Goal: Use online tool/utility: Utilize a website feature to perform a specific function

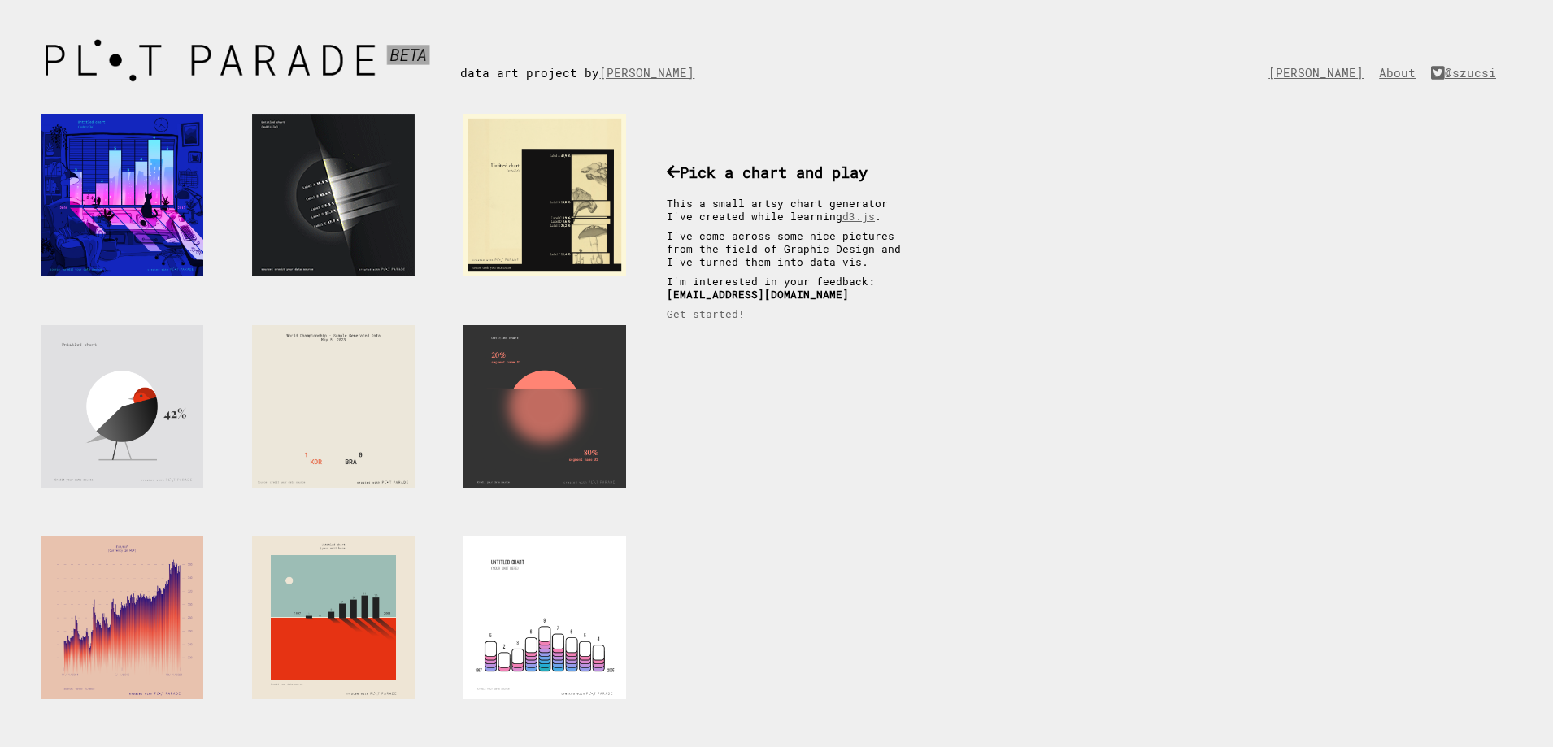
click at [332, 166] on div at bounding box center [333, 195] width 163 height 163
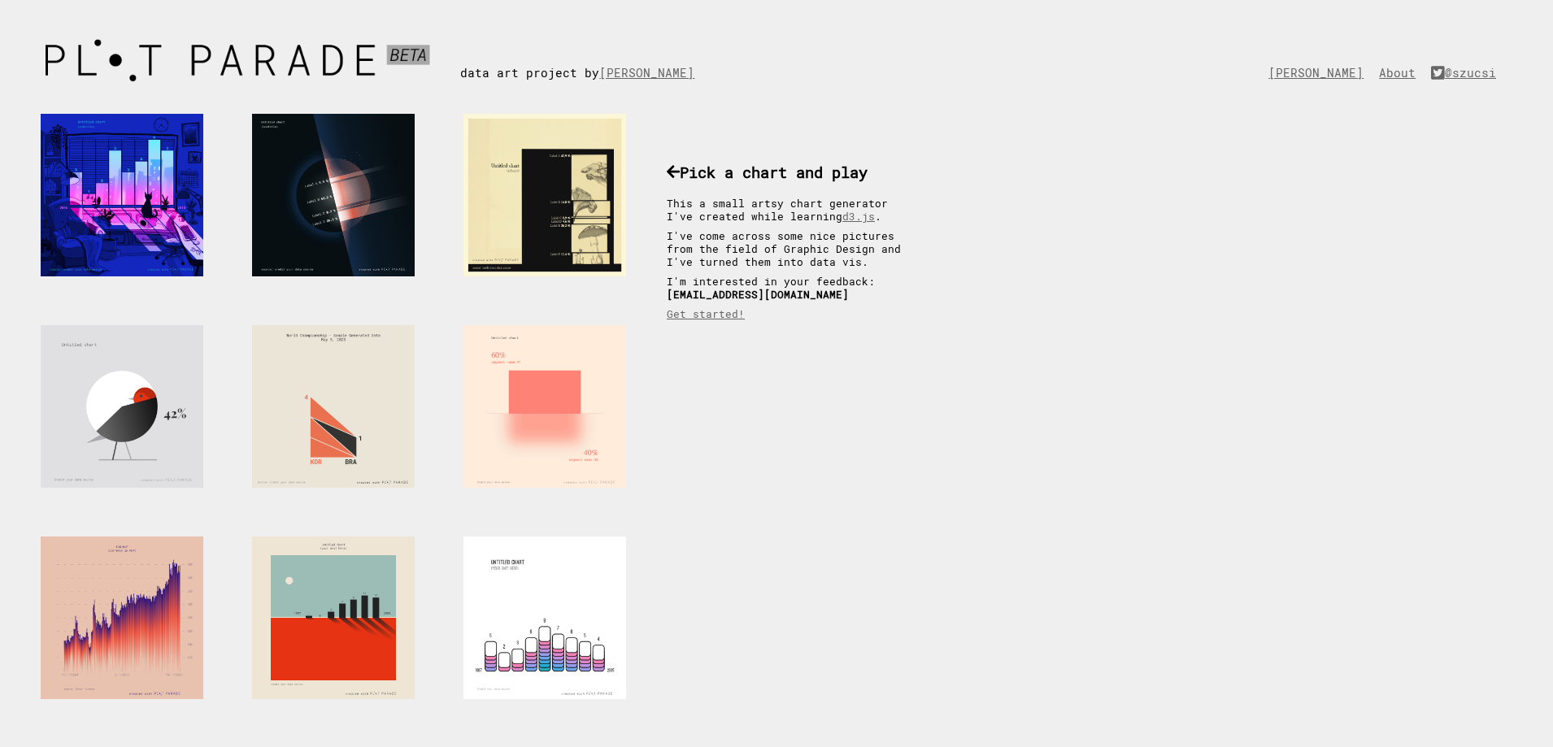
click at [532, 405] on div at bounding box center [544, 406] width 163 height 163
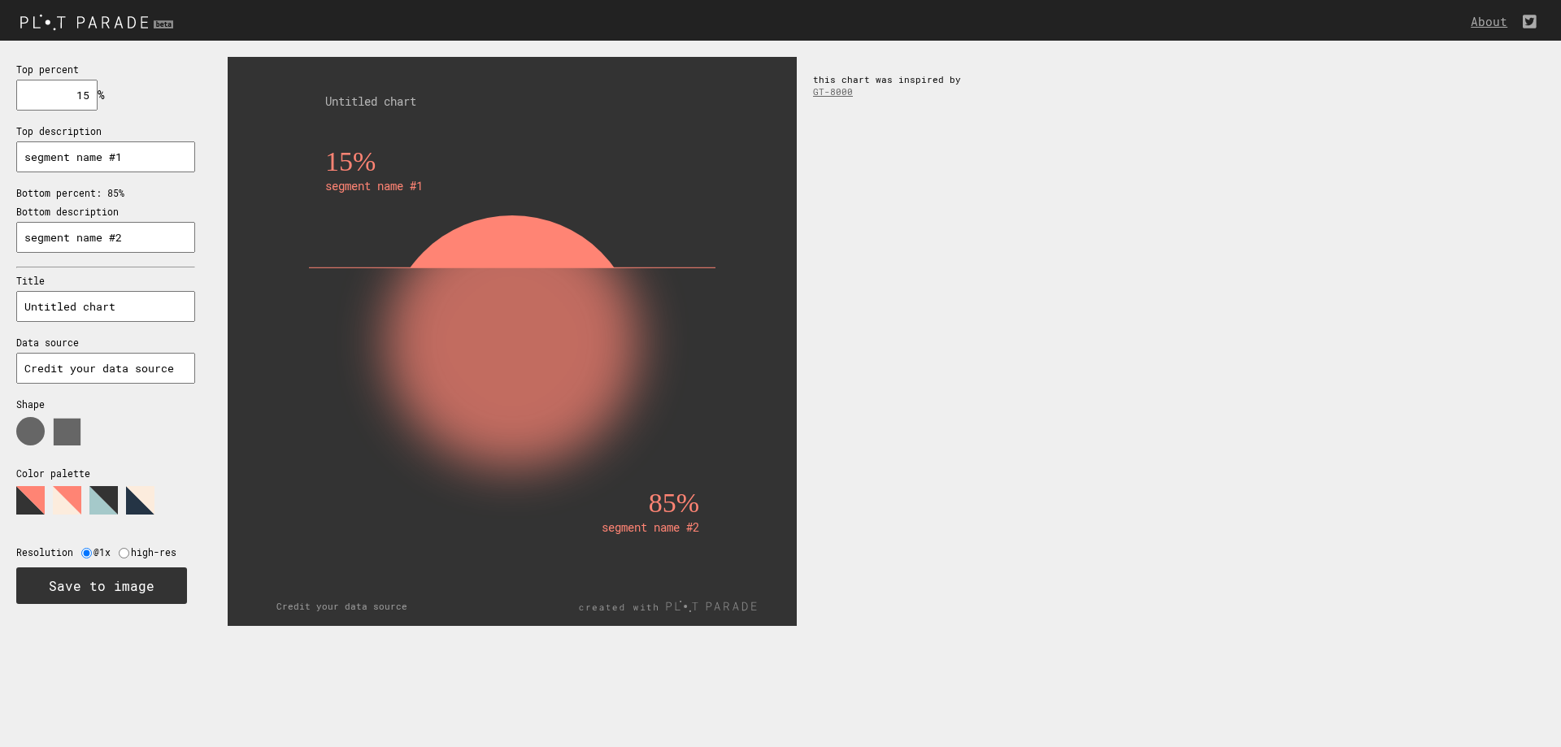
click at [85, 154] on input "text" at bounding box center [105, 156] width 179 height 31
click at [198, 168] on div "Top percent % needs to be between 0% and 100% Top description Bottom percent: 8…" at bounding box center [105, 333] width 211 height 584
click at [61, 432] on use at bounding box center [67, 432] width 27 height 27
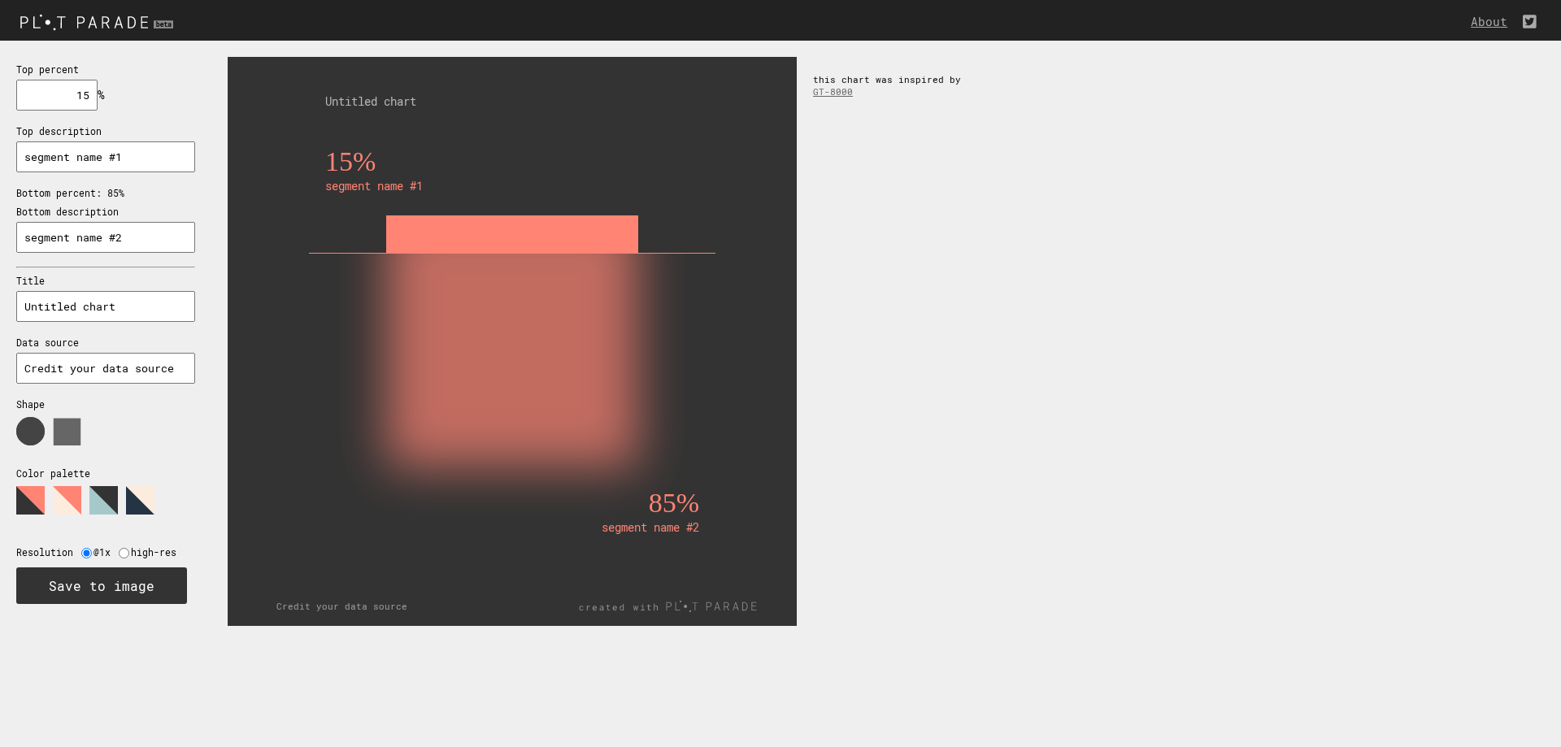
click at [26, 436] on use at bounding box center [30, 431] width 28 height 28
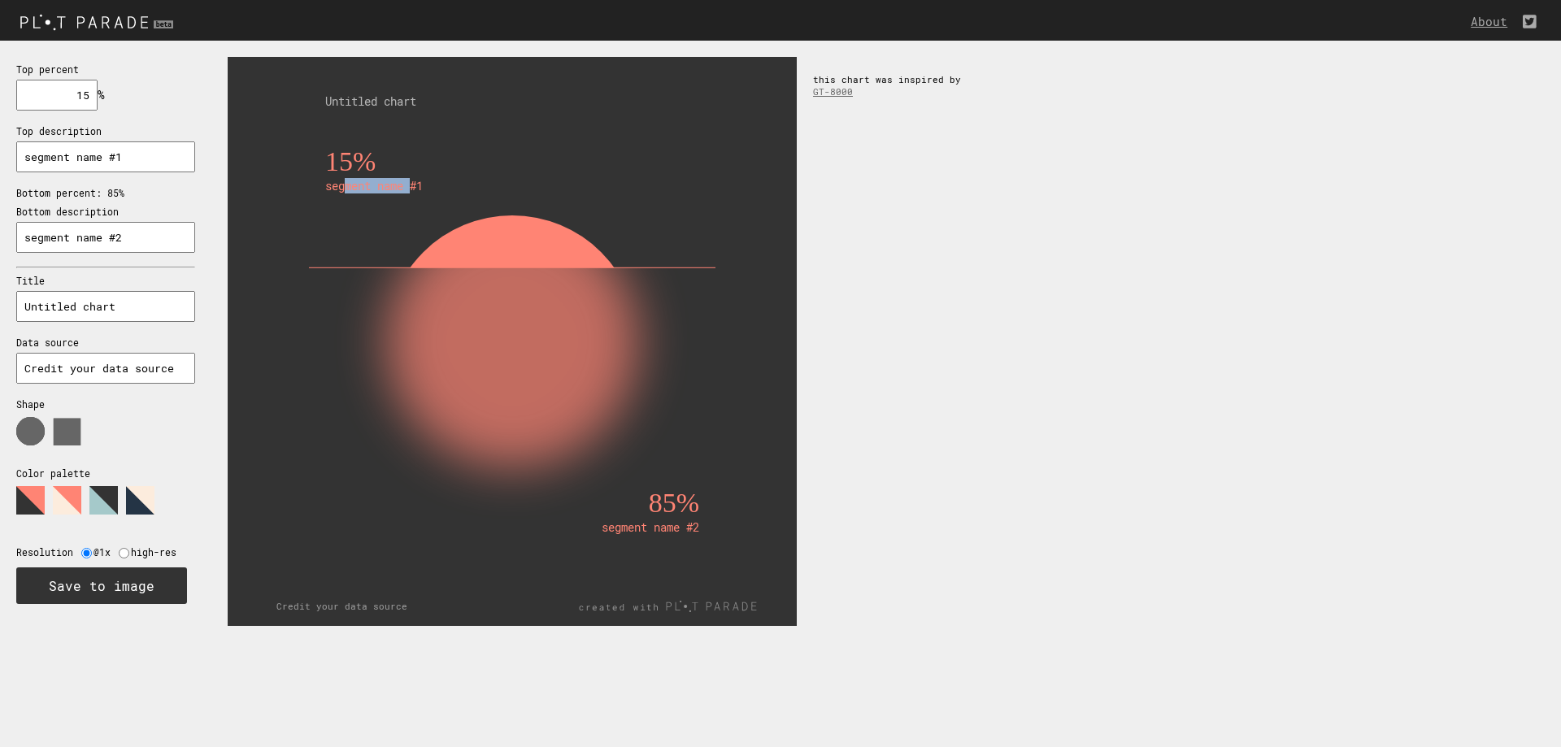
drag, startPoint x: 413, startPoint y: 188, endPoint x: 345, endPoint y: 186, distance: 67.5
click at [343, 186] on text "segment name #1" at bounding box center [374, 185] width 98 height 15
drag, startPoint x: 405, startPoint y: 134, endPoint x: 409, endPoint y: 117, distance: 17.5
click at [405, 133] on rect at bounding box center [511, 341] width 471 height 471
drag, startPoint x: 391, startPoint y: 101, endPoint x: 660, endPoint y: 147, distance: 273.0
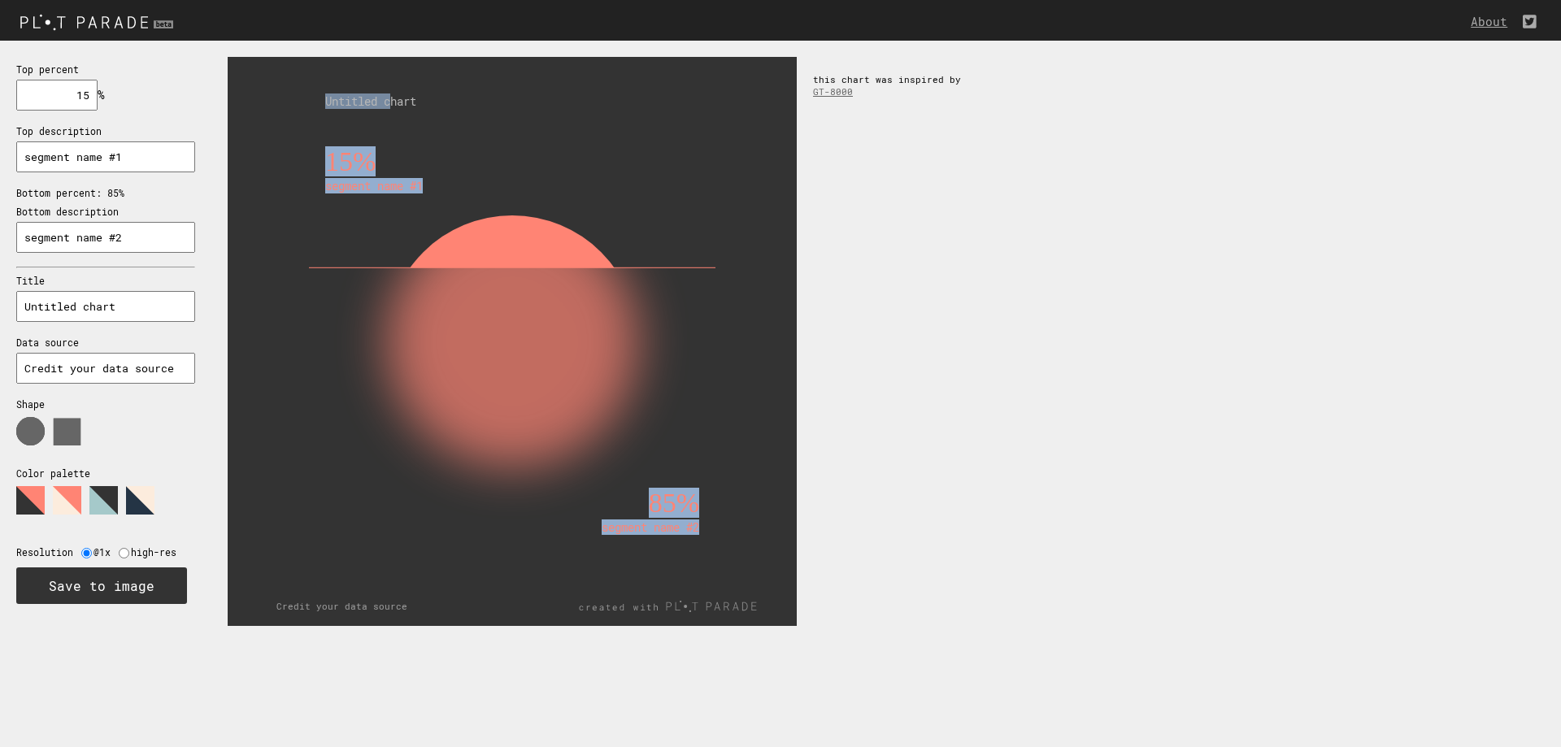
click at [619, 97] on icon "15% segment name #1 85% segment name #2 Untitled chart Credit your data source" at bounding box center [512, 341] width 569 height 569
click at [1036, 269] on div "15% segment name #1 85% segment name #2 Untitled chart Credit your data source …" at bounding box center [885, 342] width 1349 height 602
click at [116, 193] on p "Bottom percent: 85%" at bounding box center [105, 193] width 179 height 12
drag, startPoint x: 68, startPoint y: 98, endPoint x: 218, endPoint y: 93, distance: 149.6
click at [215, 94] on section "Top percent % needs to be between 0% and 100% Top description Bottom percent: 8…" at bounding box center [780, 342] width 1561 height 602
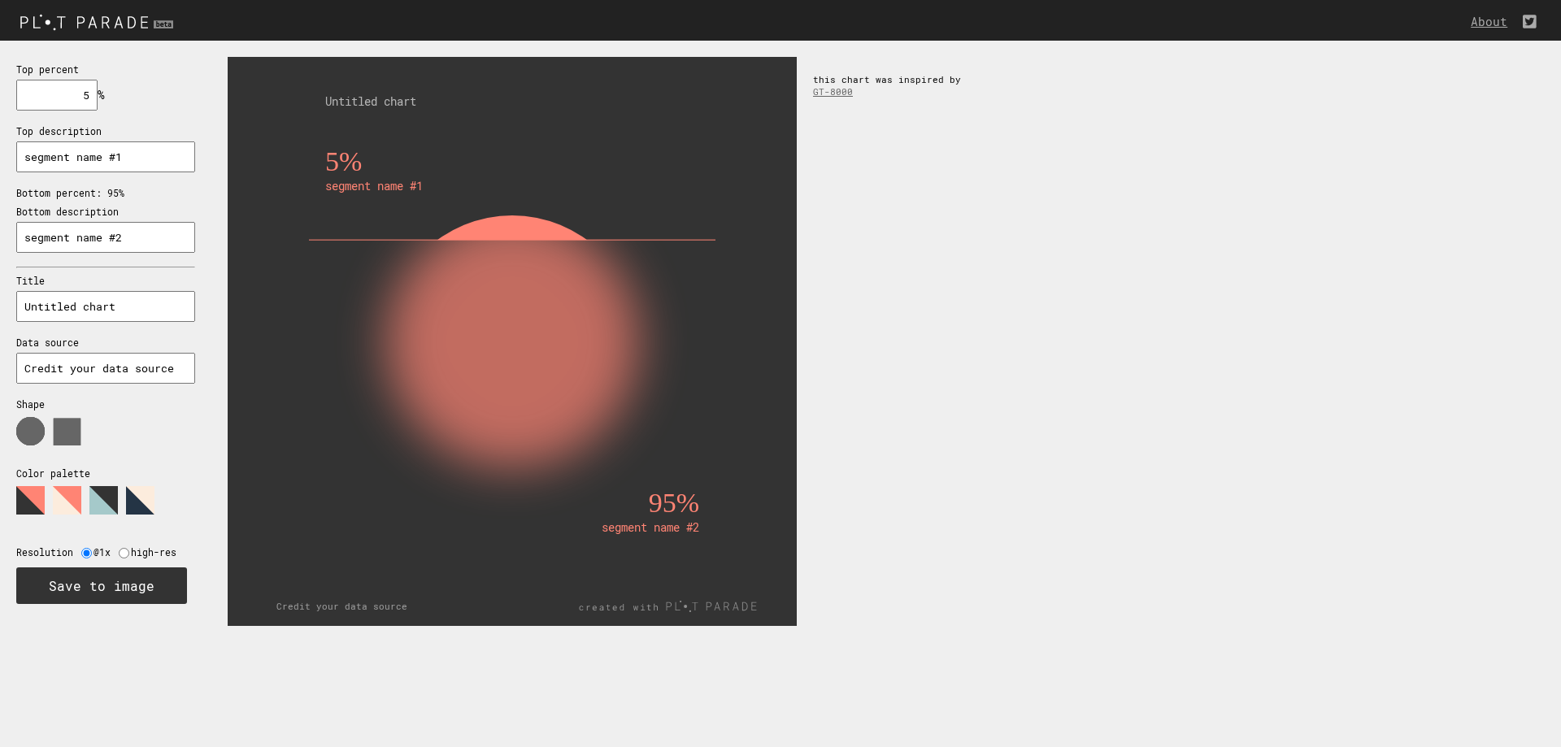
type input "50"
